Goal: Task Accomplishment & Management: Manage account settings

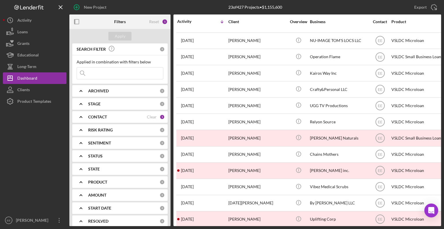
scroll to position [39, 0]
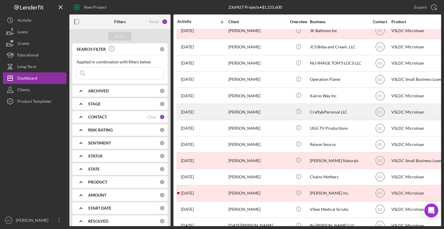
click at [230, 109] on div "[PERSON_NAME]" at bounding box center [257, 111] width 58 height 15
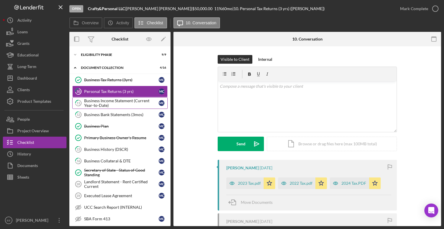
click at [114, 104] on div "Business Income Statement (Current Year-to-Date)" at bounding box center [121, 102] width 75 height 9
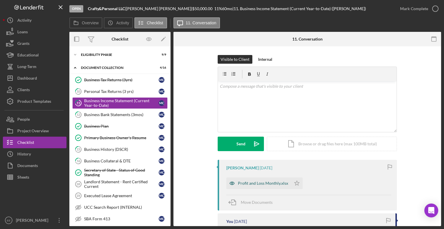
click at [261, 183] on div "Profit and Loss Monthly.xlsx" at bounding box center [263, 183] width 50 height 5
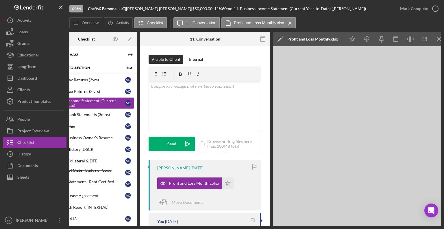
scroll to position [0, 38]
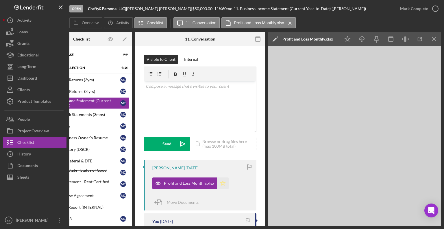
click at [220, 182] on icon "Icon/Star" at bounding box center [223, 183] width 12 height 12
click at [434, 7] on icon "button" at bounding box center [435, 8] width 14 height 14
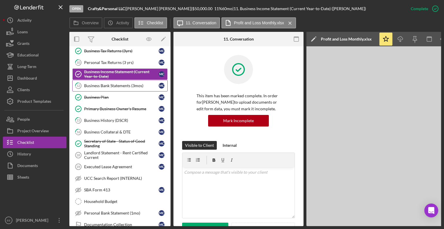
scroll to position [0, 0]
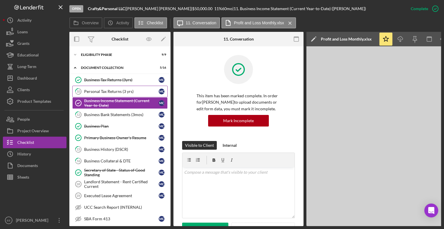
click at [101, 92] on div "Personal Tax Returns (3 yrs)" at bounding box center [121, 91] width 75 height 5
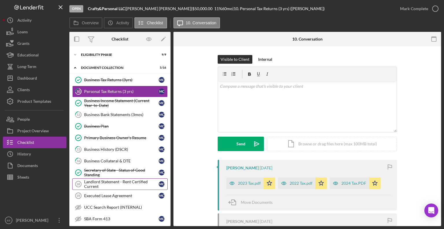
click at [113, 182] on div "Landlord Statement - Rent Certified Current" at bounding box center [121, 183] width 75 height 9
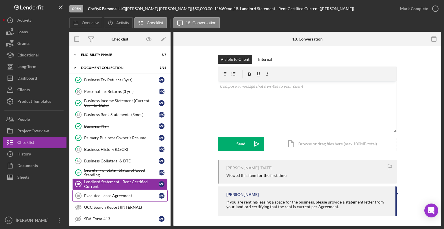
click at [103, 194] on div "Executed Lease Agreement" at bounding box center [121, 195] width 75 height 5
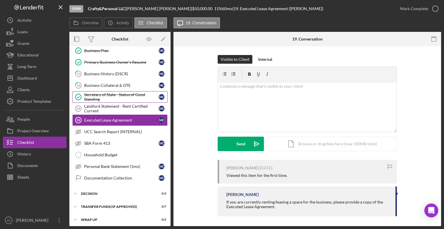
scroll to position [76, 0]
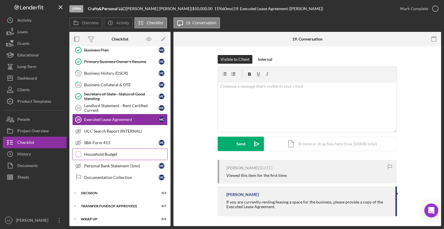
click at [105, 153] on div "Household Budget" at bounding box center [125, 154] width 83 height 5
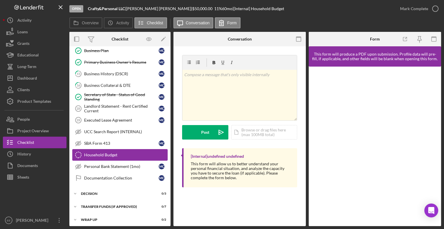
scroll to position [76, 0]
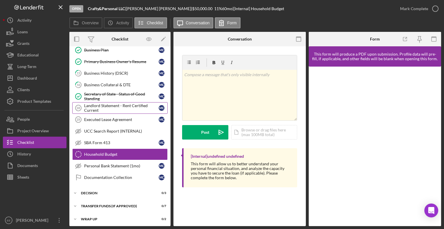
click at [108, 106] on div "Landlord Statement - Rent Certified Current" at bounding box center [121, 107] width 75 height 9
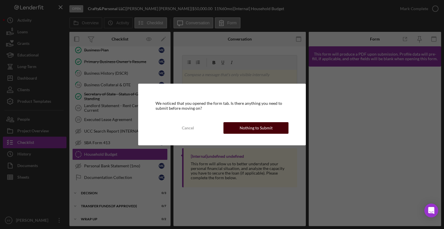
click at [253, 128] on div "Nothing to Submit" at bounding box center [255, 128] width 33 height 12
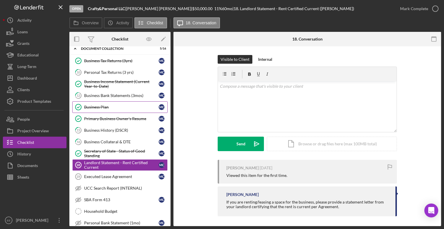
scroll to position [29, 0]
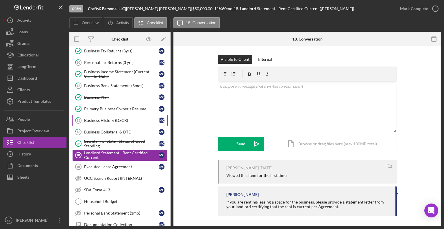
click at [102, 120] on div "Business History (DSCR)" at bounding box center [121, 120] width 75 height 5
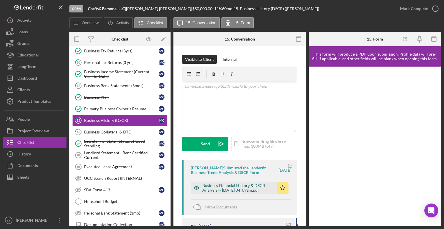
click at [231, 189] on div "Business Financial History & DSCR Analysis -- [DATE] 04_09am.pdf" at bounding box center [238, 187] width 72 height 9
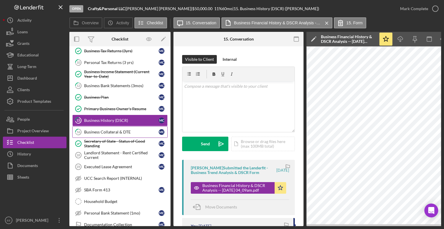
click at [97, 130] on div "Business Collateral & DTE" at bounding box center [121, 131] width 75 height 5
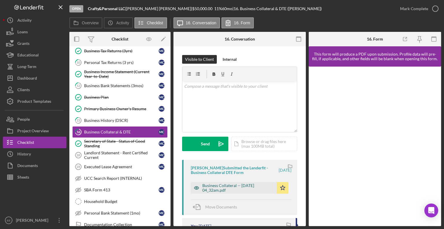
click at [226, 183] on div "Business Collateral -- [DATE] 04_32am.pdf" at bounding box center [238, 187] width 72 height 9
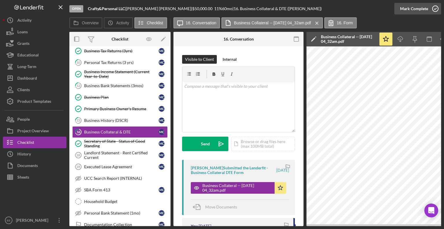
click at [434, 8] on icon "button" at bounding box center [435, 8] width 14 height 14
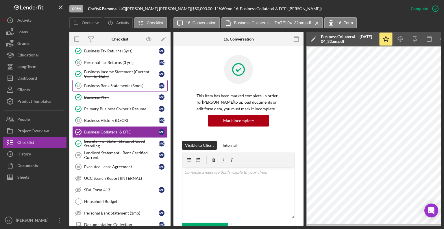
click at [114, 87] on div "Business Bank Statements (3mos)" at bounding box center [121, 85] width 75 height 5
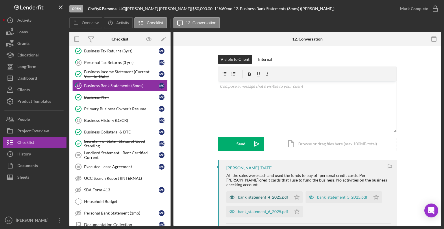
click at [269, 195] on div "bank_statement_4_2025.pdf" at bounding box center [258, 197] width 65 height 12
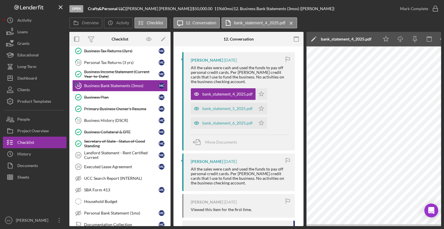
scroll to position [116, 0]
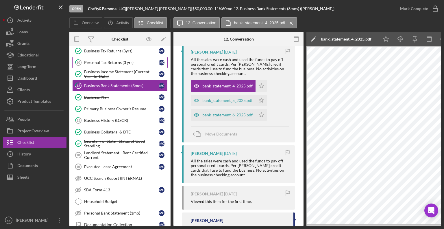
click at [101, 61] on div "Personal Tax Returns (3 yrs)" at bounding box center [121, 62] width 75 height 5
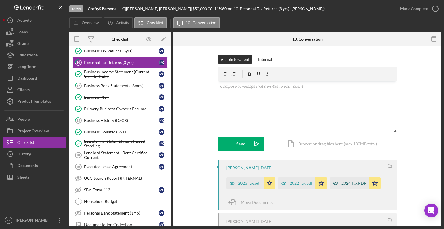
click at [347, 183] on div "2024 Tax.PDF" at bounding box center [353, 183] width 25 height 5
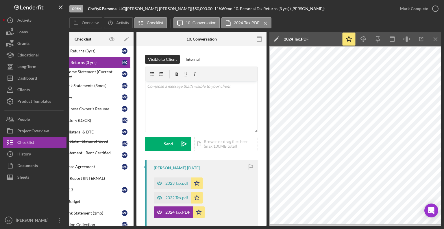
scroll to position [0, 38]
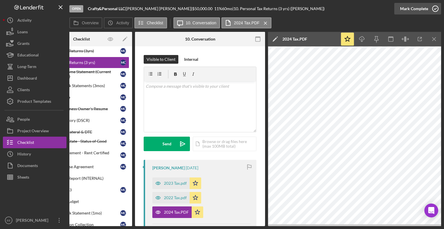
click at [434, 8] on icon "button" at bounding box center [435, 8] width 14 height 14
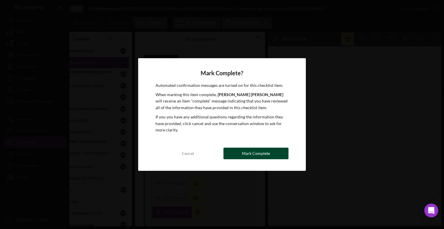
click at [247, 150] on div "Mark Complete" at bounding box center [256, 153] width 28 height 12
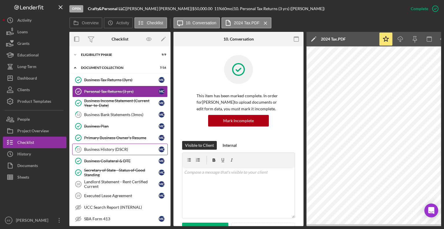
click at [104, 149] on div "Business History (DSCR)" at bounding box center [121, 149] width 75 height 5
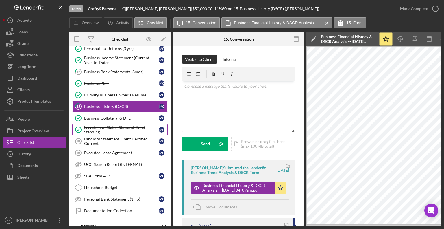
scroll to position [77, 0]
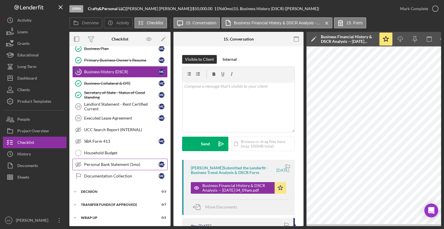
click at [107, 164] on div "Personal Bank Statement (1mo)" at bounding box center [121, 164] width 75 height 5
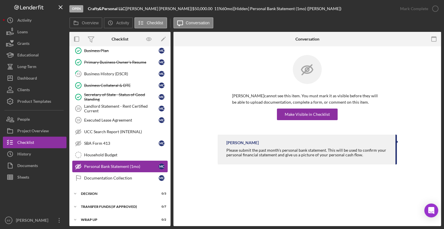
scroll to position [76, 0]
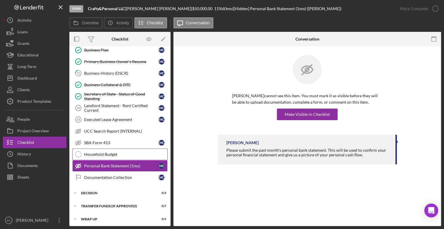
click at [107, 152] on div "Household Budget" at bounding box center [125, 154] width 83 height 5
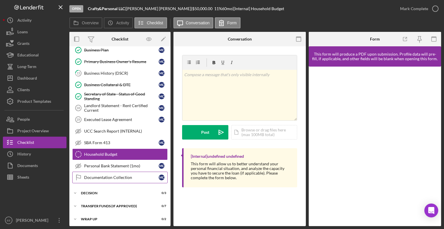
click at [103, 175] on div "Documentation Collection" at bounding box center [121, 177] width 75 height 5
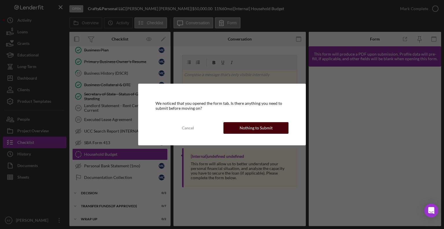
click at [263, 126] on div "Nothing to Submit" at bounding box center [255, 128] width 33 height 12
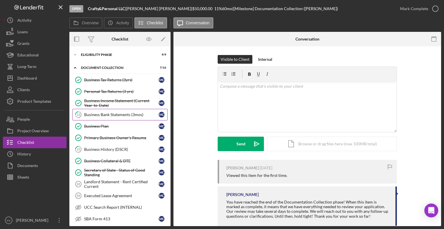
click at [105, 112] on div "Business Bank Statements (3mos)" at bounding box center [121, 114] width 75 height 5
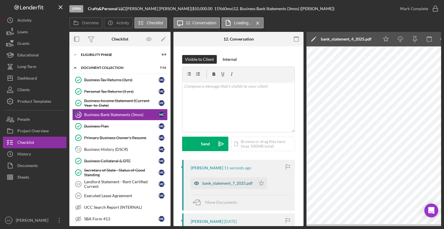
click at [220, 183] on div "bank_statement_7_2025.pdf" at bounding box center [227, 183] width 50 height 5
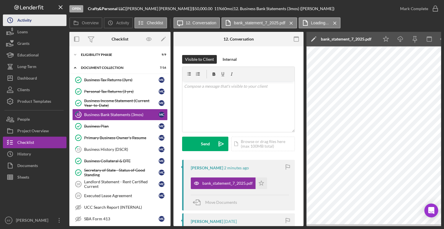
click at [24, 21] on div "Activity" at bounding box center [24, 20] width 14 height 13
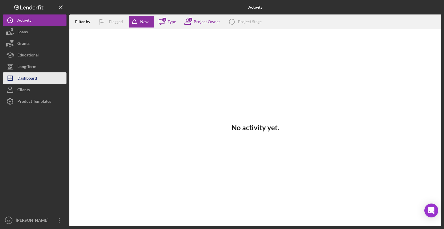
click at [29, 77] on div "Dashboard" at bounding box center [27, 78] width 20 height 13
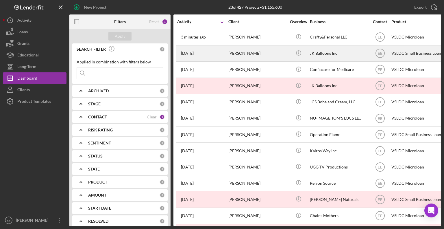
click at [233, 55] on div "[PERSON_NAME]" at bounding box center [257, 53] width 58 height 15
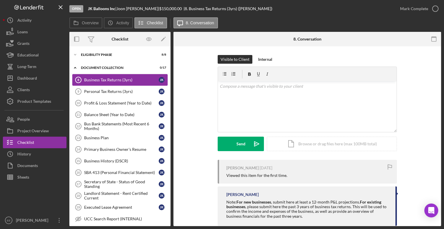
click at [107, 79] on div "Business Tax Returns (3yrs)" at bounding box center [121, 79] width 75 height 5
click at [112, 78] on div "Business Tax Returns (3yrs)" at bounding box center [121, 79] width 75 height 5
click at [108, 67] on div "Document Collection" at bounding box center [122, 67] width 82 height 3
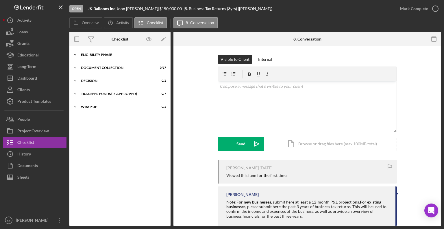
click at [111, 54] on div "Eligibility Phase" at bounding box center [122, 54] width 82 height 3
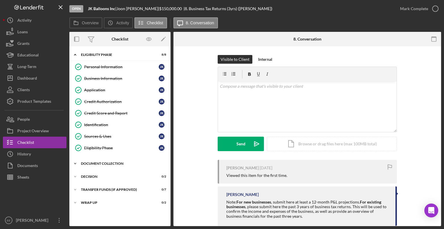
click at [117, 161] on div "Document Collection" at bounding box center [122, 162] width 82 height 3
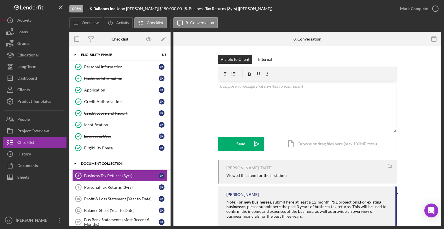
scroll to position [38, 0]
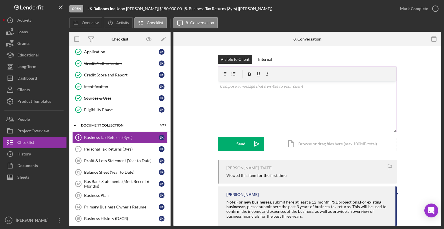
click at [230, 89] on p at bounding box center [307, 86] width 175 height 6
click at [230, 89] on p "Hi [PERSON_NAME]" at bounding box center [307, 86] width 175 height 6
